Goal: Communication & Community: Answer question/provide support

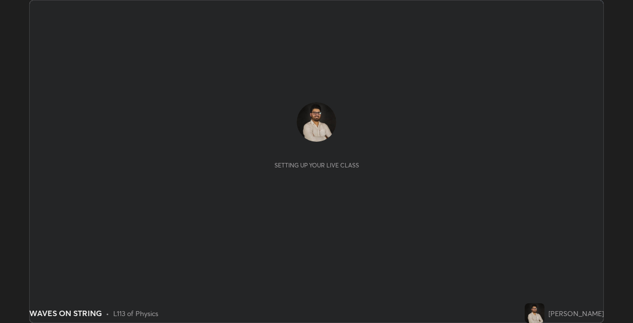
scroll to position [323, 633]
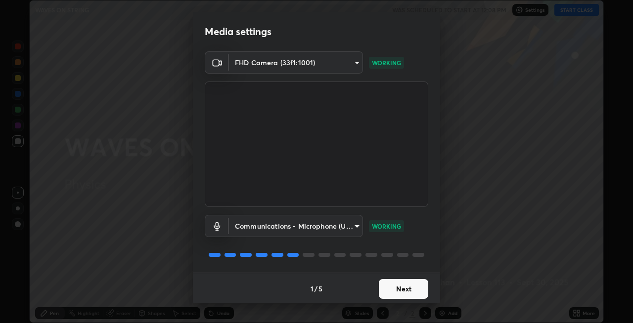
click at [386, 290] on button "Next" at bounding box center [403, 289] width 49 height 20
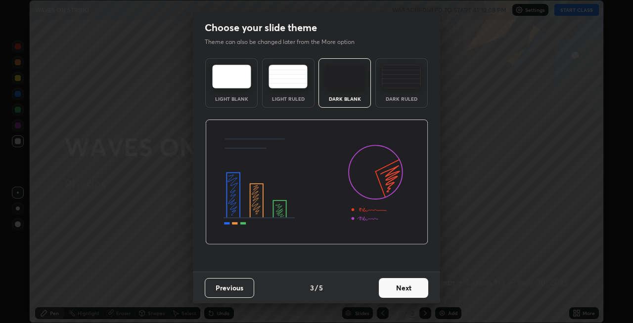
click at [386, 290] on button "Next" at bounding box center [403, 288] width 49 height 20
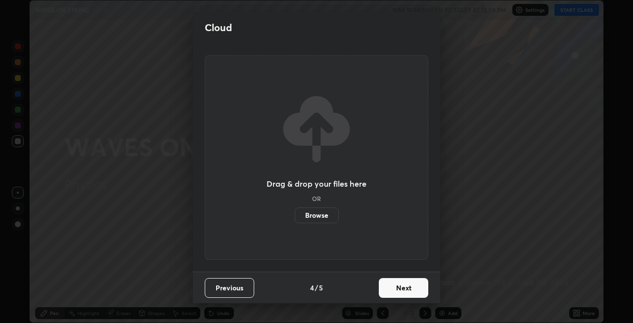
click at [386, 290] on button "Next" at bounding box center [403, 288] width 49 height 20
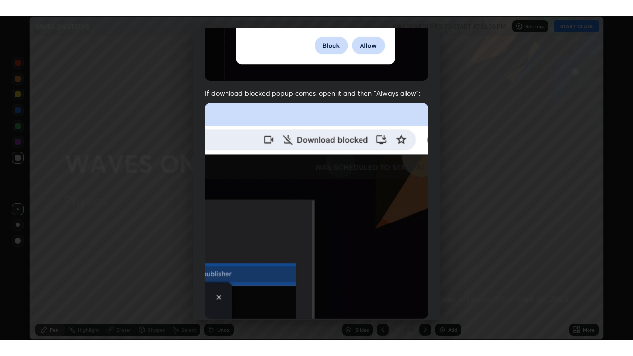
scroll to position [203, 0]
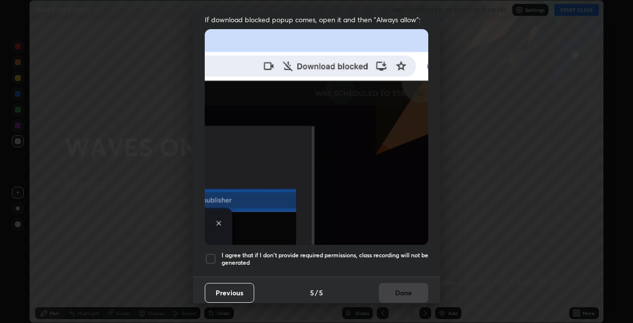
click at [208, 259] on div at bounding box center [211, 259] width 12 height 12
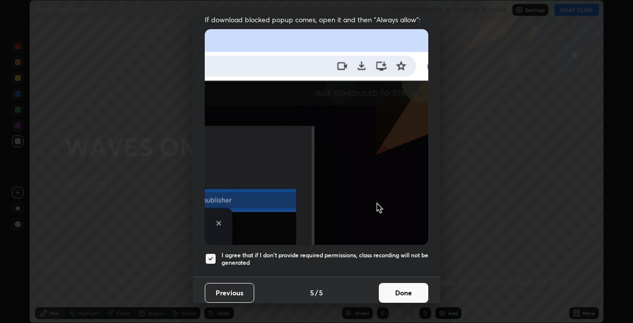
click at [395, 287] on button "Done" at bounding box center [403, 293] width 49 height 20
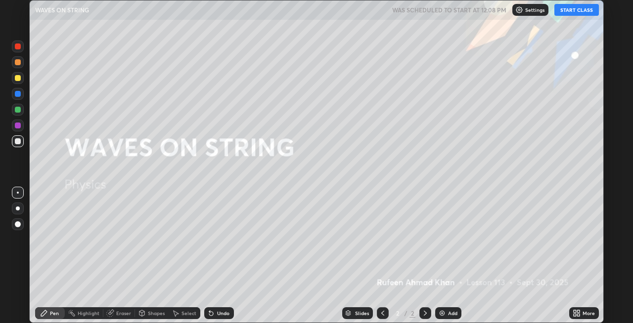
click at [570, 11] on button "START CLASS" at bounding box center [576, 10] width 45 height 12
click at [583, 312] on div "More" at bounding box center [588, 313] width 12 height 5
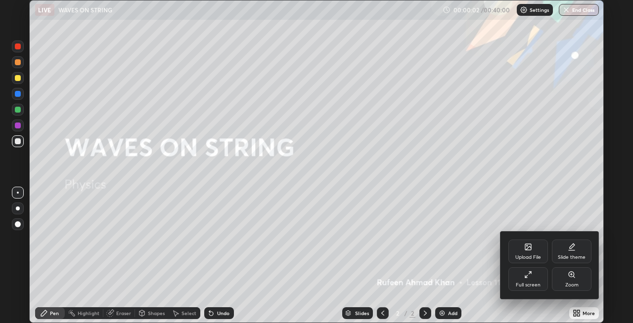
click at [522, 279] on div "Full screen" at bounding box center [528, 279] width 40 height 24
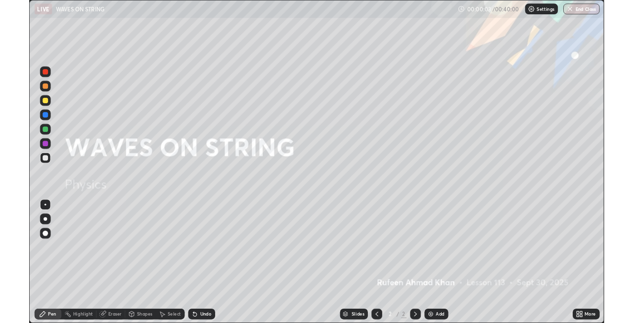
scroll to position [356, 633]
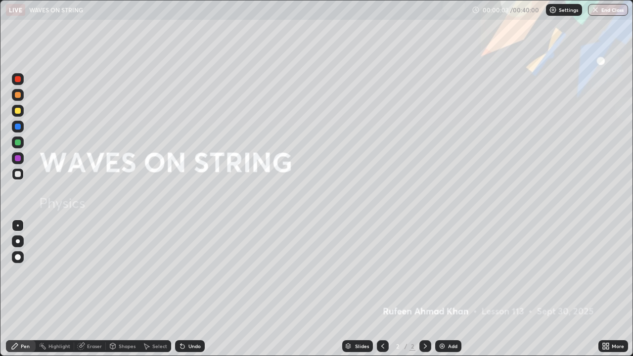
click at [448, 323] on div "Add" at bounding box center [452, 346] width 9 height 5
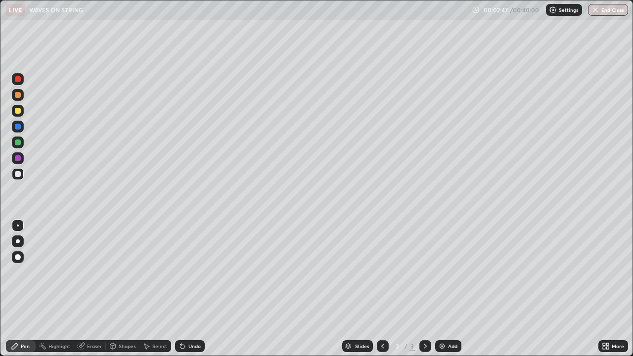
click at [83, 323] on icon at bounding box center [81, 346] width 8 height 8
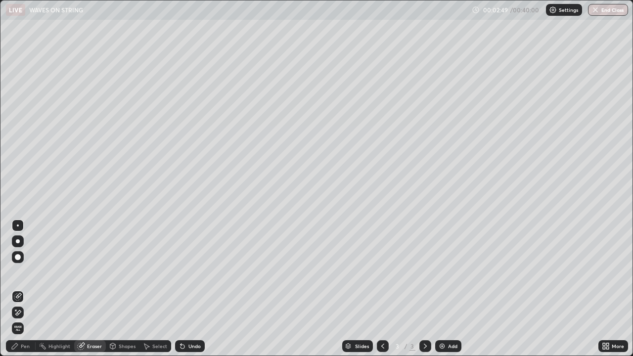
click at [27, 323] on div "Pen" at bounding box center [21, 346] width 30 height 12
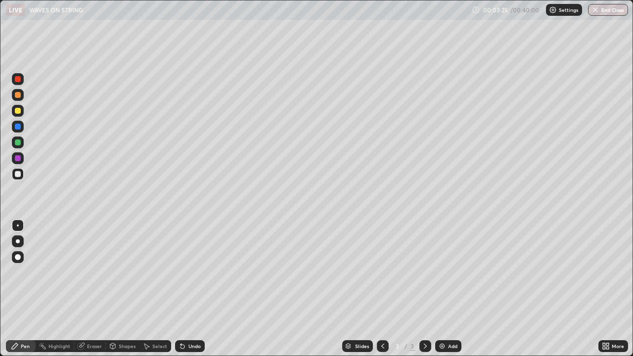
click at [20, 141] on div at bounding box center [18, 142] width 6 height 6
click at [450, 323] on div "Add" at bounding box center [452, 346] width 9 height 5
click at [381, 323] on icon at bounding box center [383, 346] width 8 height 8
click at [449, 323] on div "Add" at bounding box center [452, 346] width 9 height 5
click at [15, 126] on div at bounding box center [18, 127] width 6 height 6
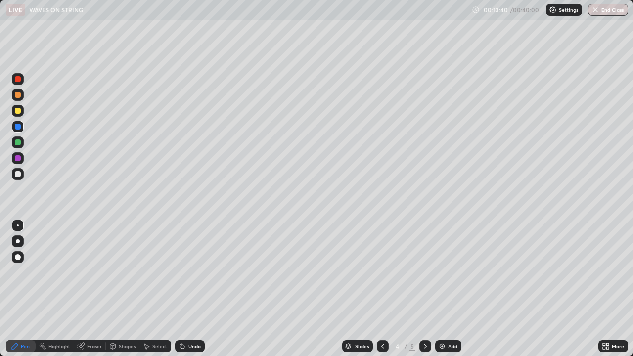
click at [90, 323] on div "Eraser" at bounding box center [94, 346] width 15 height 5
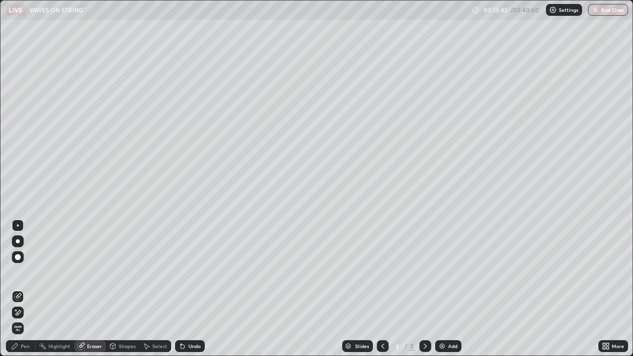
click at [25, 323] on div "Pen" at bounding box center [25, 346] width 9 height 5
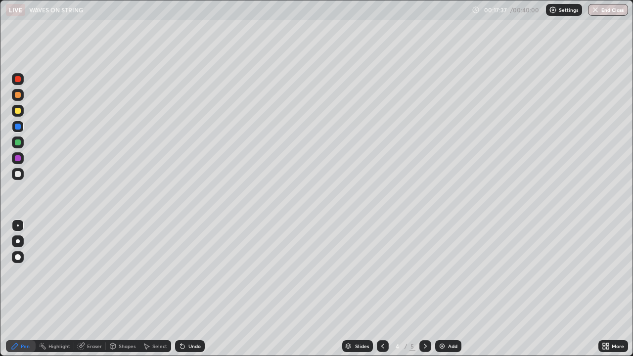
click at [450, 323] on div "Add" at bounding box center [452, 346] width 9 height 5
click at [17, 143] on div at bounding box center [18, 142] width 6 height 6
click at [91, 323] on div "Eraser" at bounding box center [94, 346] width 15 height 5
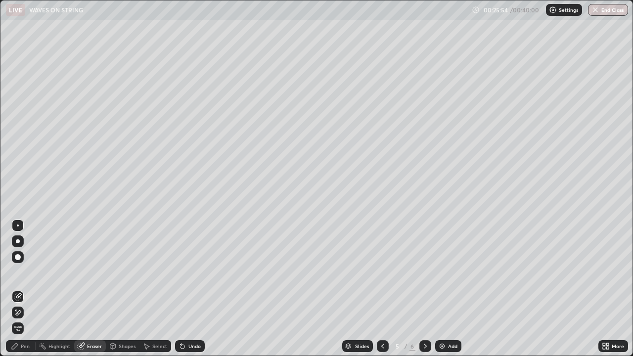
click at [161, 323] on div "Select" at bounding box center [159, 346] width 15 height 5
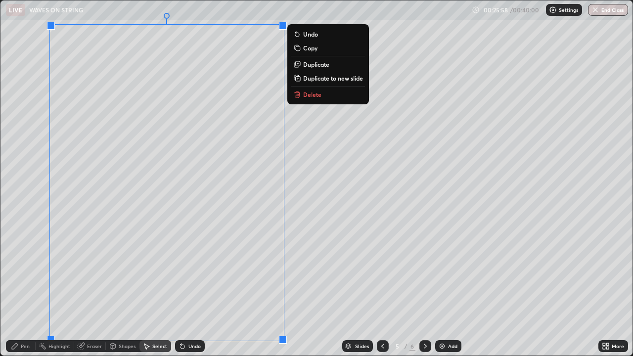
click at [304, 93] on p "Delete" at bounding box center [312, 94] width 18 height 8
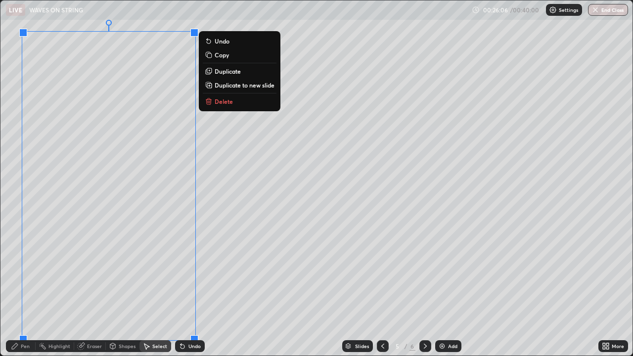
click at [217, 106] on button "Delete" at bounding box center [240, 101] width 74 height 12
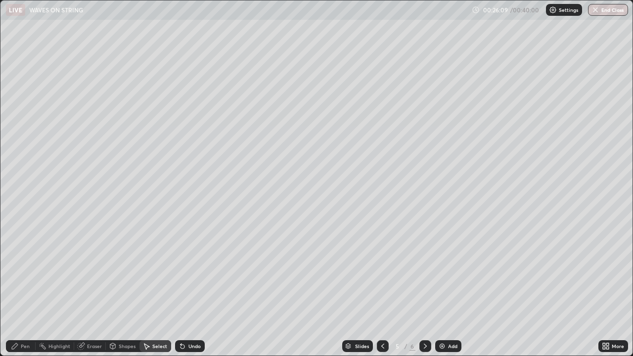
click at [22, 323] on div "Pen" at bounding box center [25, 346] width 9 height 5
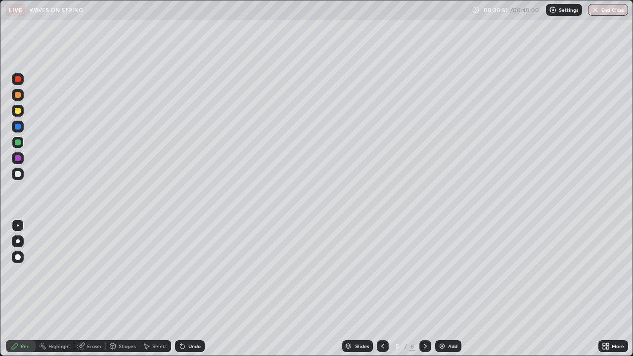
click at [94, 323] on div "Eraser" at bounding box center [94, 346] width 15 height 5
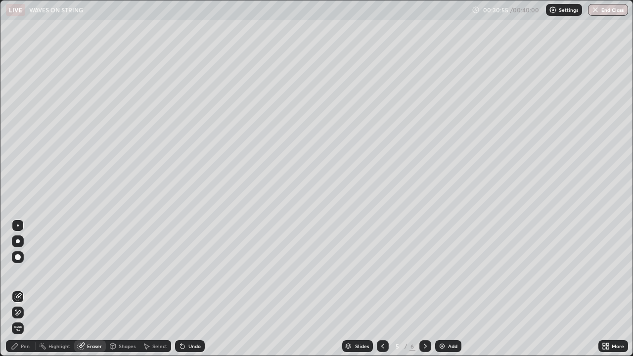
click at [162, 323] on div "Select" at bounding box center [159, 346] width 15 height 5
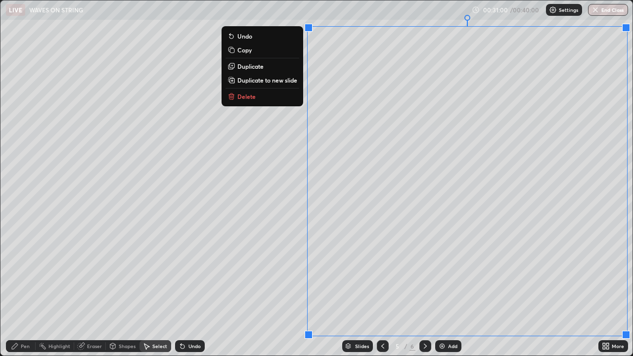
click at [286, 99] on button "Delete" at bounding box center [262, 96] width 74 height 12
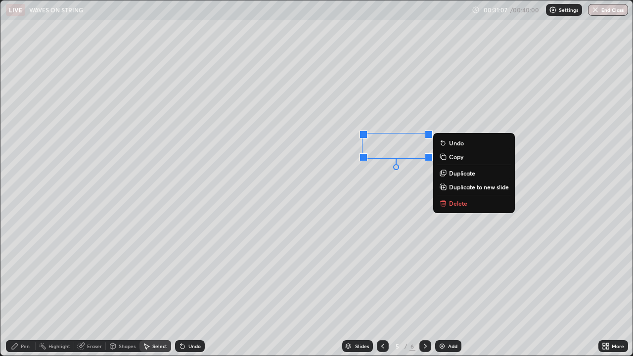
click at [466, 201] on p "Delete" at bounding box center [458, 203] width 18 height 8
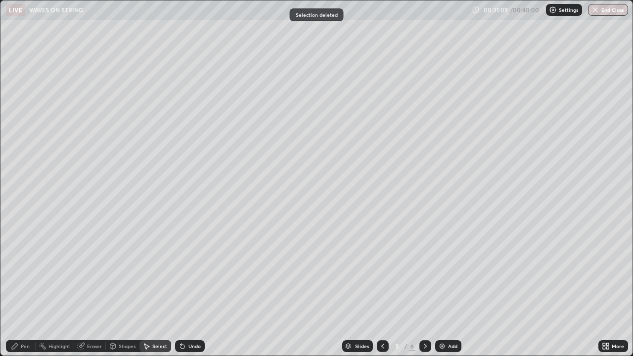
click at [18, 323] on div "Pen" at bounding box center [21, 346] width 30 height 12
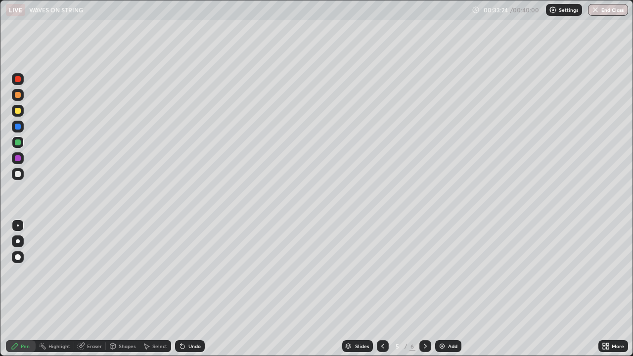
click at [448, 323] on div "Add" at bounding box center [452, 346] width 9 height 5
click at [18, 158] on div at bounding box center [18, 158] width 6 height 6
click at [17, 138] on div at bounding box center [18, 142] width 12 height 12
click at [90, 323] on div "Eraser" at bounding box center [94, 346] width 15 height 5
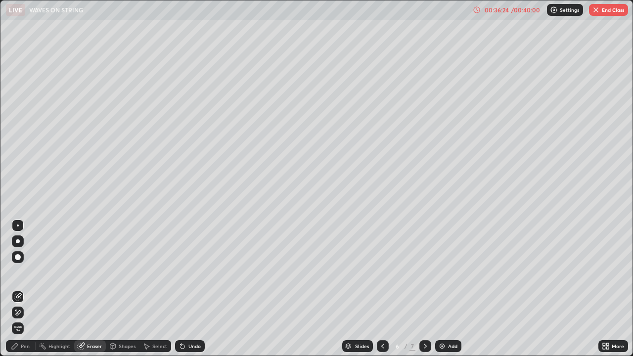
click at [29, 323] on div "Pen" at bounding box center [25, 346] width 9 height 5
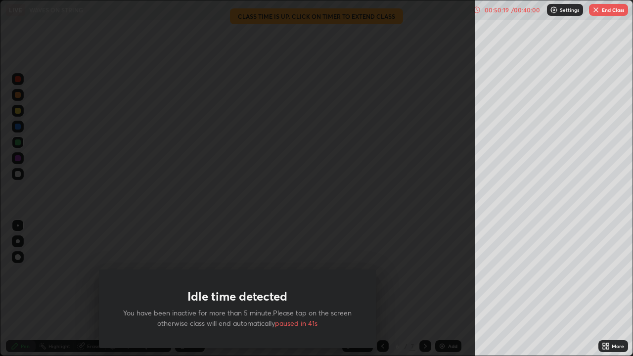
click at [350, 253] on div "Idle time detected You have been inactive for more than 5 minute.Please tap on …" at bounding box center [237, 178] width 475 height 356
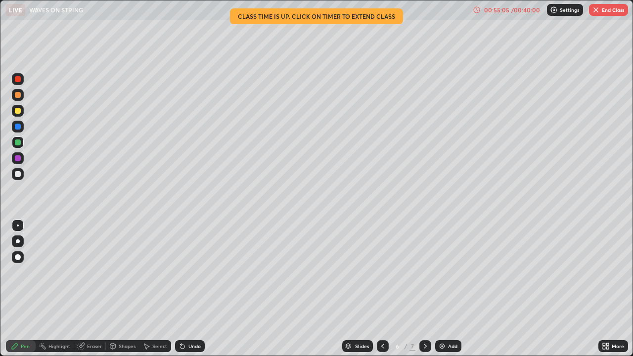
click at [188, 323] on div "Undo" at bounding box center [194, 346] width 12 height 5
click at [90, 323] on div "Eraser" at bounding box center [90, 346] width 32 height 12
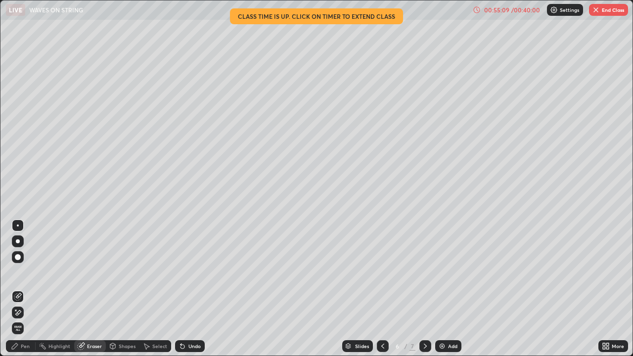
click at [123, 323] on div "Shapes" at bounding box center [127, 346] width 17 height 5
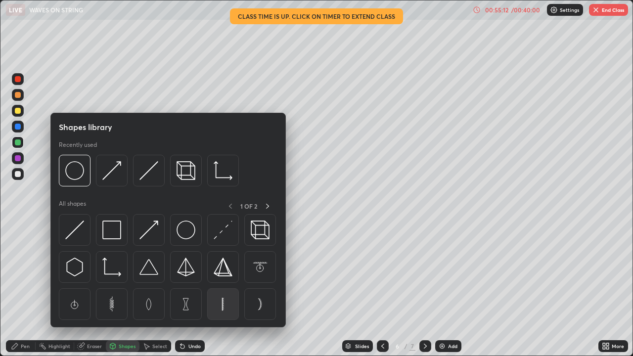
click at [222, 301] on img at bounding box center [223, 304] width 19 height 19
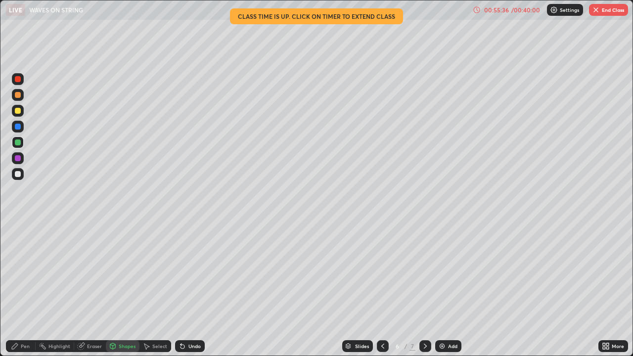
click at [144, 323] on div "Select" at bounding box center [155, 346] width 32 height 12
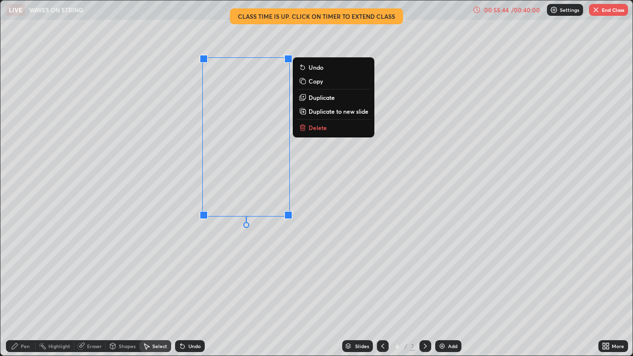
click at [312, 131] on p "Delete" at bounding box center [318, 128] width 18 height 8
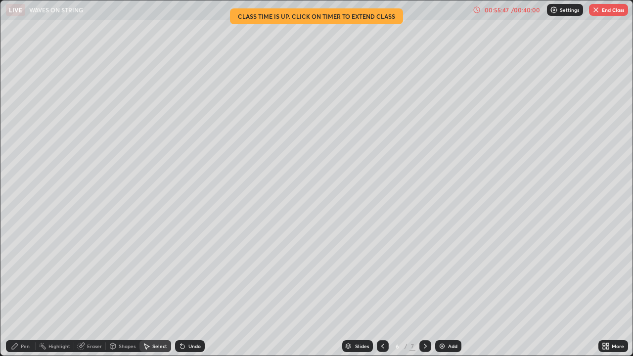
click at [428, 323] on icon at bounding box center [425, 346] width 8 height 8
click at [78, 323] on icon at bounding box center [81, 346] width 8 height 8
click at [55, 323] on div "Highlight" at bounding box center [59, 346] width 22 height 5
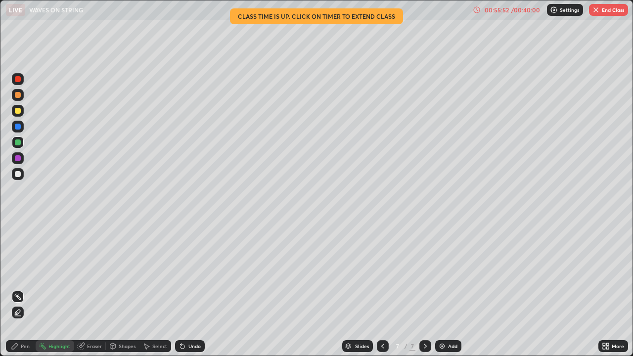
click at [20, 323] on div "Pen" at bounding box center [21, 346] width 30 height 12
click at [52, 323] on div "Highlight" at bounding box center [55, 346] width 39 height 12
click at [54, 323] on div "Highlight" at bounding box center [59, 346] width 22 height 5
click at [120, 323] on div "Shapes" at bounding box center [127, 346] width 17 height 5
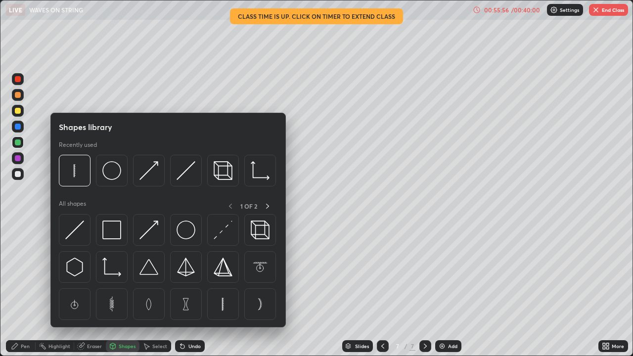
click at [91, 323] on div "Eraser" at bounding box center [94, 346] width 15 height 5
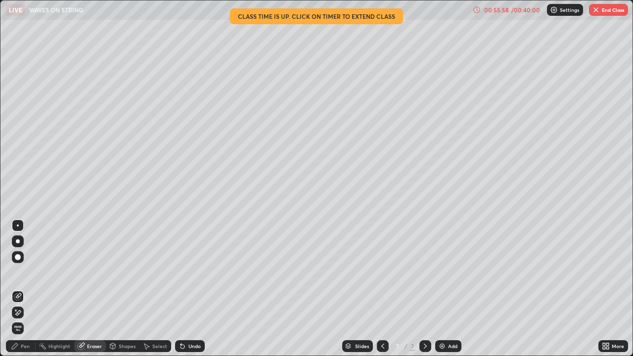
click at [17, 323] on div "Pen" at bounding box center [21, 346] width 30 height 12
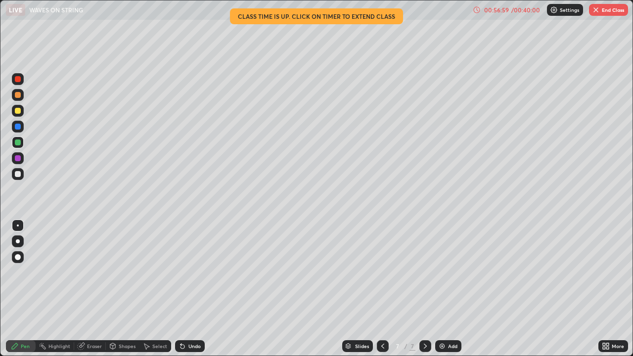
click at [144, 323] on div "Select" at bounding box center [155, 346] width 32 height 12
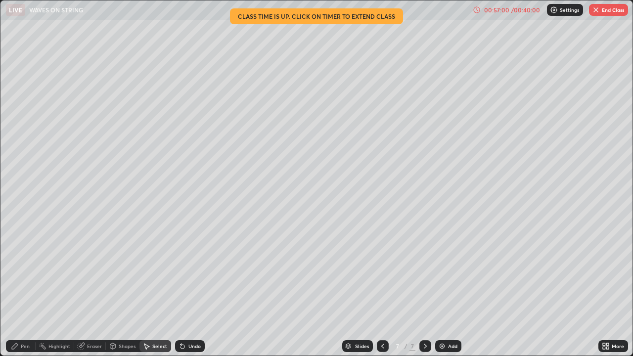
click at [330, 311] on div "0 ° Undo Copy Duplicate Duplicate to new slide Delete" at bounding box center [316, 177] width 632 height 355
click at [336, 309] on div "0 ° Undo Copy Duplicate Duplicate to new slide Delete" at bounding box center [316, 177] width 632 height 355
click at [309, 297] on div "0 ° Undo Copy Duplicate Duplicate to new slide Delete" at bounding box center [316, 177] width 632 height 355
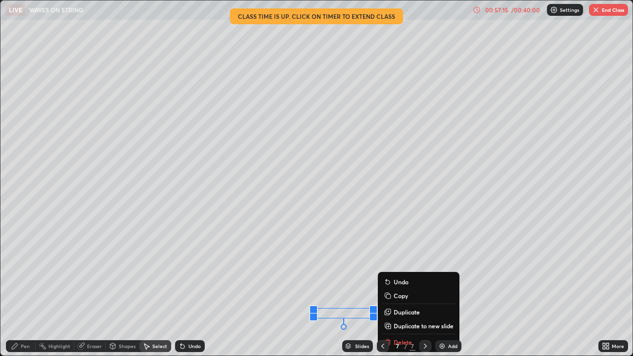
click at [347, 269] on div "0 ° Undo Copy Duplicate Duplicate to new slide Delete" at bounding box center [316, 177] width 632 height 355
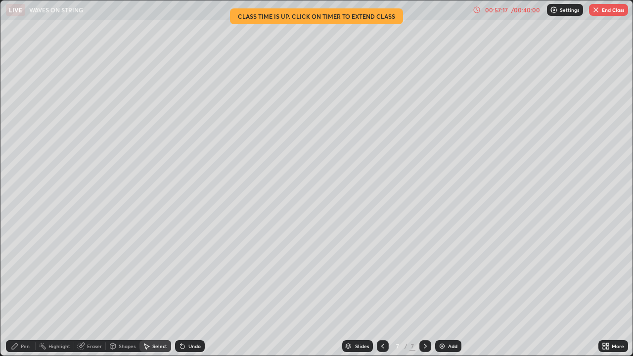
click at [115, 323] on icon at bounding box center [112, 346] width 5 height 6
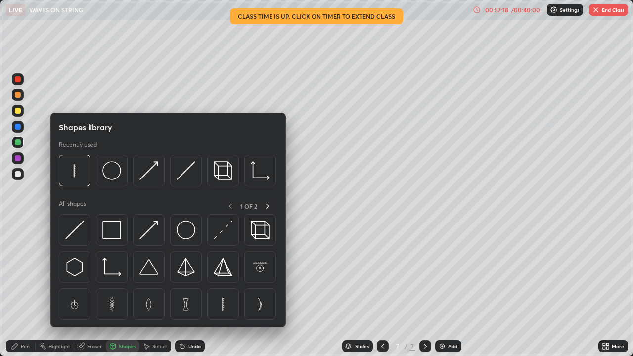
click at [42, 323] on rect at bounding box center [43, 347] width 5 height 5
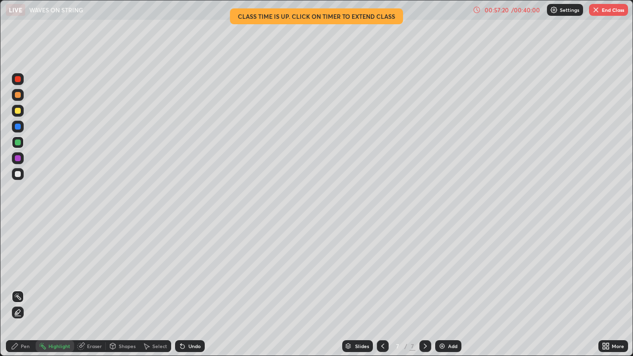
click at [17, 323] on icon at bounding box center [15, 346] width 6 height 6
click at [23, 76] on div at bounding box center [18, 79] width 12 height 12
click at [19, 77] on div at bounding box center [18, 79] width 6 height 6
click at [154, 323] on div "Select" at bounding box center [155, 346] width 32 height 12
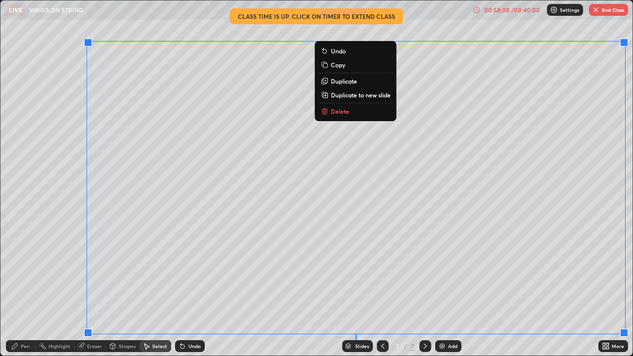
click at [345, 107] on p "Delete" at bounding box center [340, 111] width 18 height 8
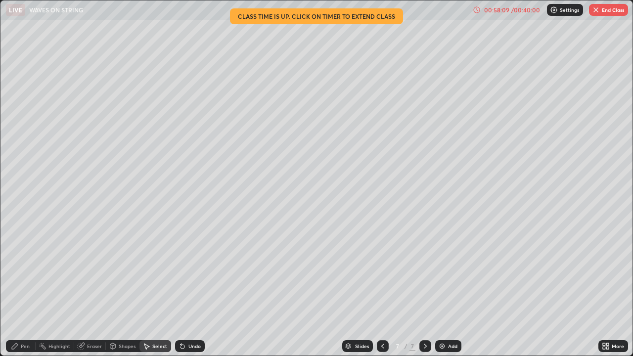
click at [381, 323] on icon at bounding box center [383, 346] width 8 height 8
click at [598, 11] on img "button" at bounding box center [596, 10] width 8 height 8
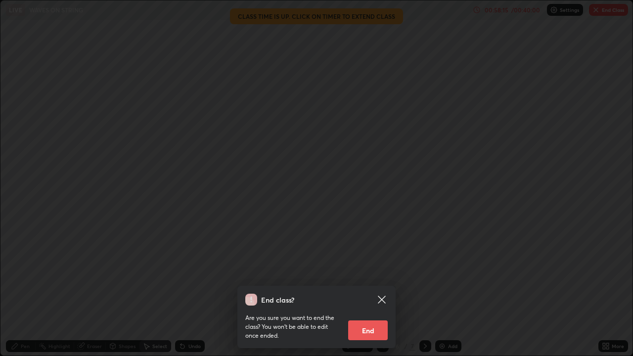
click at [371, 323] on button "End" at bounding box center [368, 330] width 40 height 20
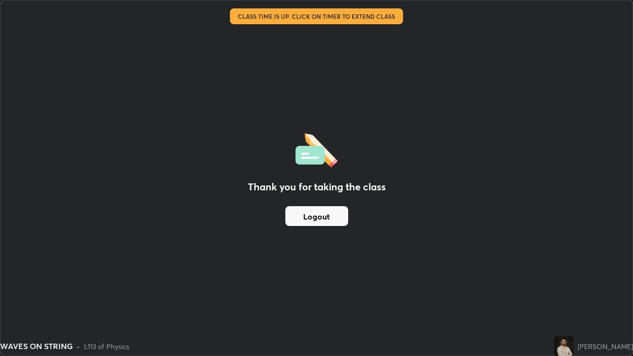
click at [311, 215] on button "Logout" at bounding box center [316, 216] width 63 height 20
click at [307, 216] on button "Logout" at bounding box center [316, 216] width 63 height 20
click at [310, 215] on button "Logout" at bounding box center [316, 216] width 63 height 20
click at [313, 214] on button "Logout" at bounding box center [316, 216] width 63 height 20
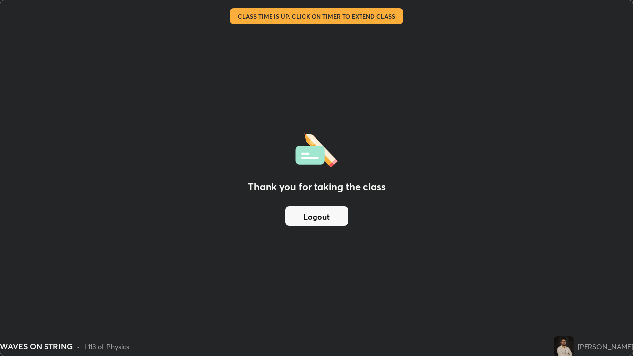
click at [313, 214] on button "Logout" at bounding box center [316, 216] width 63 height 20
click at [316, 213] on button "Logout" at bounding box center [316, 216] width 63 height 20
click at [318, 213] on button "Logout" at bounding box center [316, 216] width 63 height 20
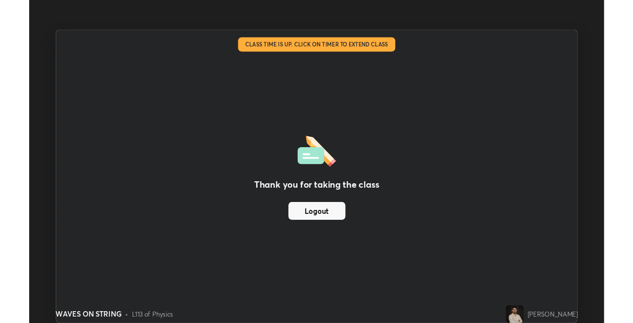
scroll to position [49122, 48812]
